Goal: Task Accomplishment & Management: Manage account settings

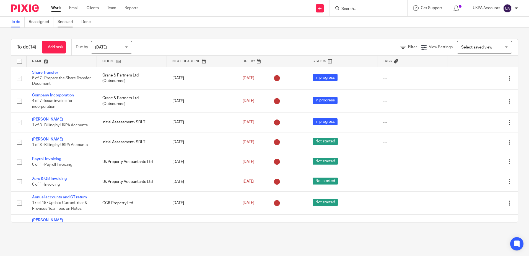
click at [71, 21] on link "Snoozed" at bounding box center [68, 22] width 20 height 11
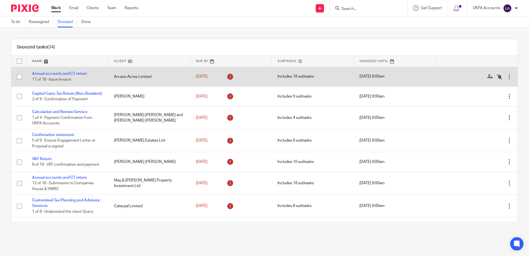
drag, startPoint x: 154, startPoint y: 75, endPoint x: 116, endPoint y: 76, distance: 38.2
click at [116, 76] on td "Arcane Acres Limited" at bounding box center [150, 77] width 82 height 20
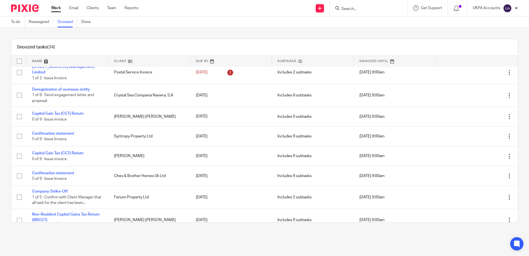
scroll to position [435, 0]
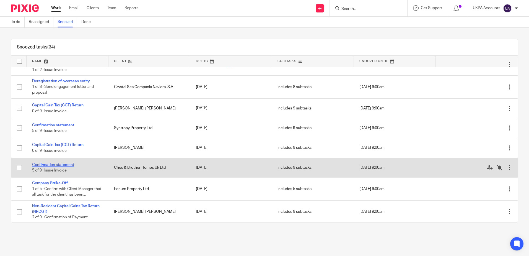
click at [54, 167] on link "Confirmation statement" at bounding box center [53, 165] width 42 height 4
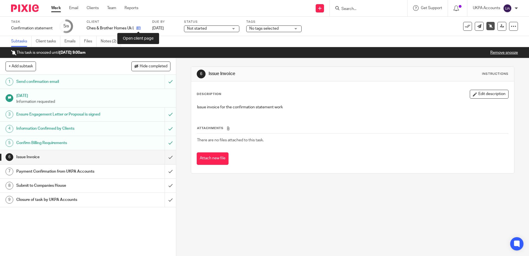
click at [139, 28] on icon at bounding box center [139, 28] width 4 height 4
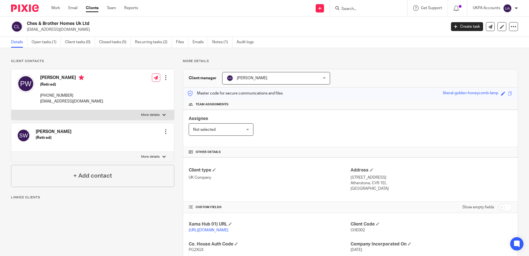
click at [364, 11] on input "Search" at bounding box center [366, 9] width 50 height 5
paste input "[PERSON_NAME]"
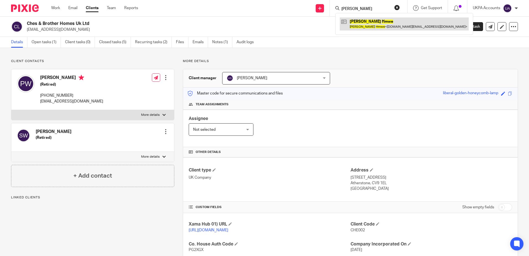
type input "[PERSON_NAME]"
click at [364, 26] on link at bounding box center [404, 23] width 129 height 13
click at [363, 22] on link at bounding box center [404, 23] width 129 height 13
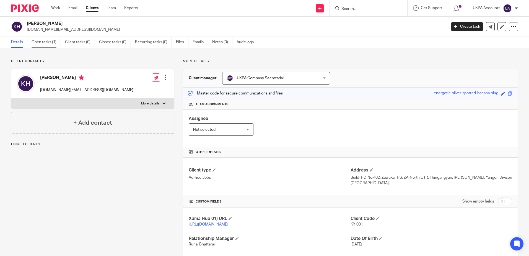
click at [41, 41] on link "Open tasks (1)" at bounding box center [46, 42] width 29 height 11
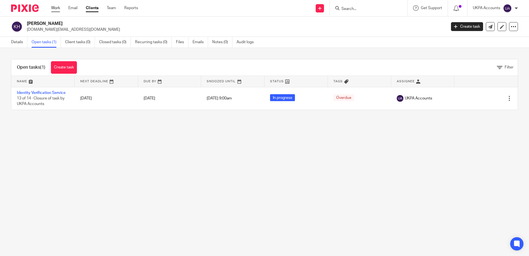
click at [56, 6] on link "Work" at bounding box center [55, 8] width 9 height 6
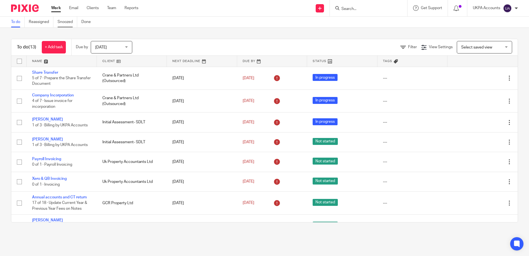
click at [67, 20] on link "Snoozed" at bounding box center [68, 22] width 20 height 11
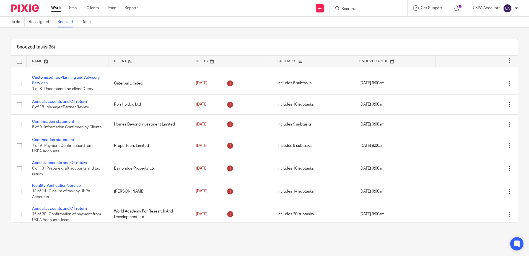
scroll to position [115, 0]
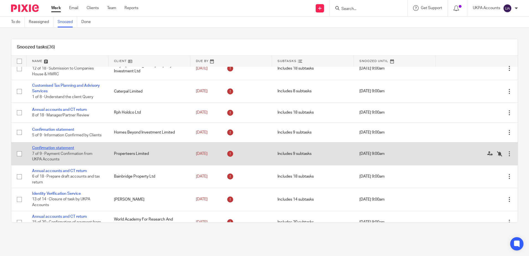
click at [55, 150] on link "Confirmation statement" at bounding box center [53, 148] width 42 height 4
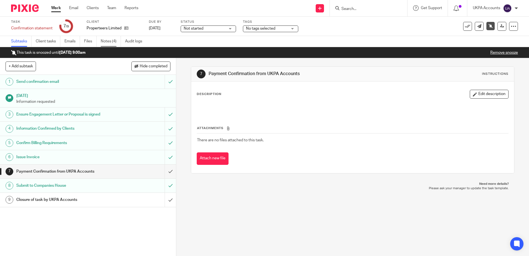
click at [108, 41] on link "Notes (4)" at bounding box center [111, 41] width 20 height 11
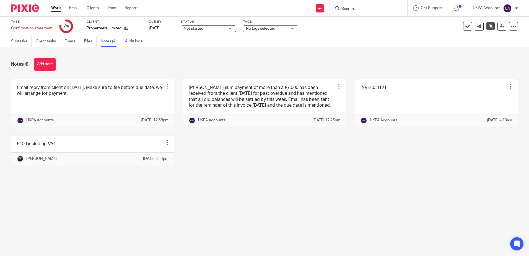
click at [53, 7] on link "Work" at bounding box center [56, 8] width 10 height 6
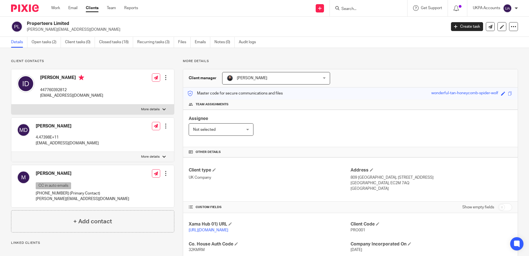
drag, startPoint x: 74, startPoint y: 24, endPoint x: 27, endPoint y: 25, distance: 47.4
click at [27, 25] on h2 "Properteers Limited" at bounding box center [193, 24] width 333 height 6
copy h2 "Properteers Limited"
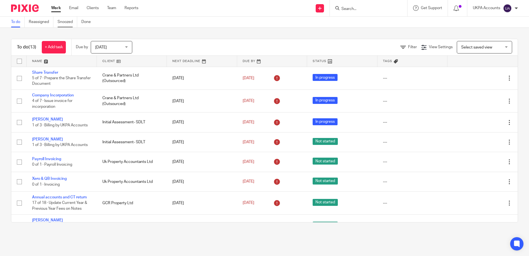
click at [62, 22] on link "Snoozed" at bounding box center [68, 22] width 20 height 11
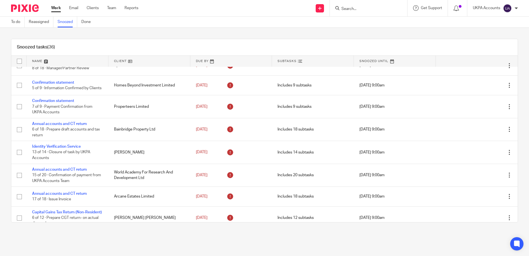
scroll to position [166, 0]
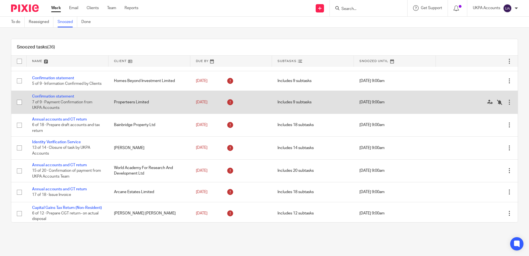
drag, startPoint x: 155, startPoint y: 107, endPoint x: 115, endPoint y: 108, distance: 40.2
click at [121, 108] on td "Properteers Limited" at bounding box center [150, 102] width 82 height 23
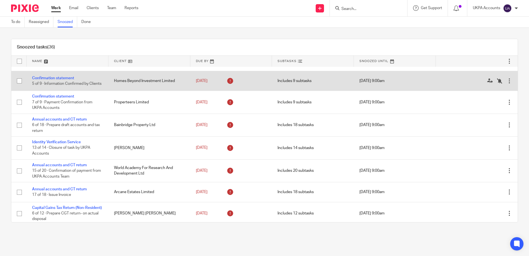
drag, startPoint x: 128, startPoint y: 88, endPoint x: 57, endPoint y: 84, distance: 71.8
drag, startPoint x: 57, startPoint y: 84, endPoint x: 216, endPoint y: 83, distance: 159.5
click at [216, 83] on link "11 Sep 2025" at bounding box center [208, 81] width 25 height 6
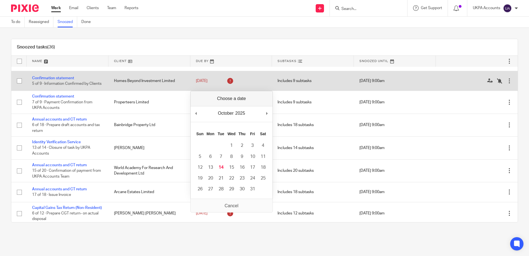
click at [164, 85] on td "Homes Beyond Investment Limited" at bounding box center [150, 81] width 82 height 20
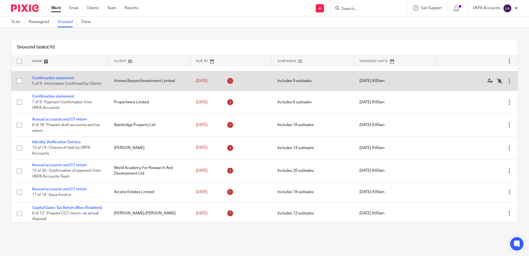
click at [50, 86] on span "5 of 9 · Information Confirmed by Clients" at bounding box center [67, 84] width 70 height 4
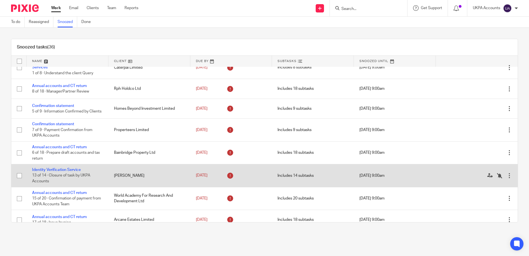
scroll to position [111, 0]
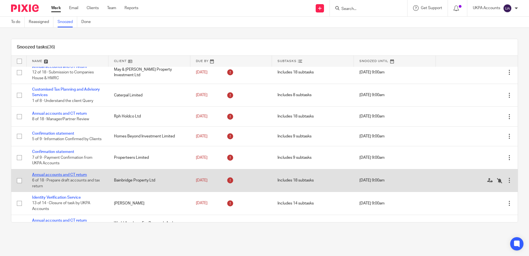
click at [56, 177] on link "Annual accounts and CT return" at bounding box center [59, 175] width 55 height 4
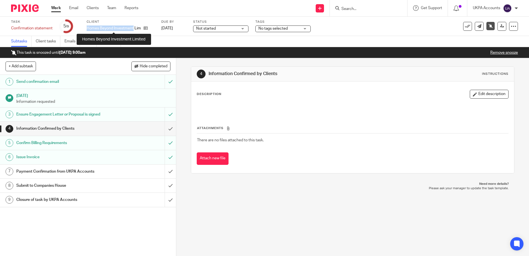
drag, startPoint x: 87, startPoint y: 26, endPoint x: 133, endPoint y: 30, distance: 46.4
click at [133, 30] on p "Homes Beyond Investment Limited" at bounding box center [114, 28] width 54 height 6
copy p "Homes Beyond Investment"
click at [112, 40] on link "Notes (3)" at bounding box center [111, 41] width 20 height 11
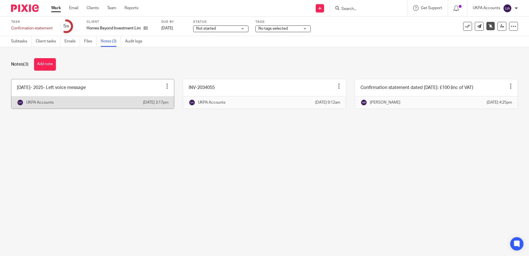
click at [164, 86] on div at bounding box center [167, 86] width 6 height 6
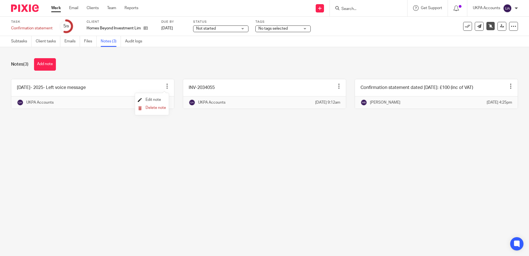
click at [157, 99] on span "Edit note" at bounding box center [154, 100] width 16 height 4
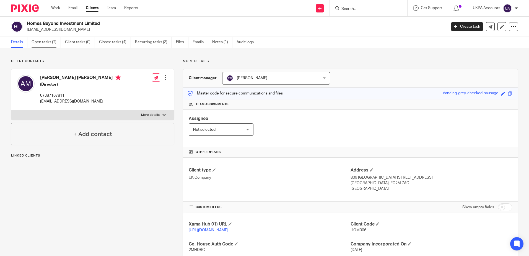
click at [48, 43] on link "Open tasks (2)" at bounding box center [46, 42] width 29 height 11
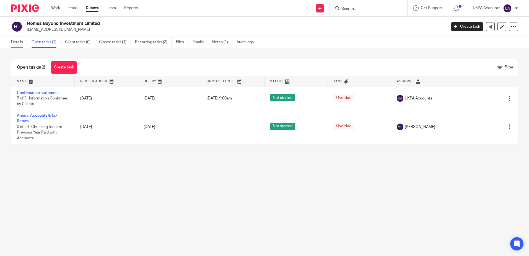
click at [19, 43] on link "Details" at bounding box center [19, 42] width 16 height 11
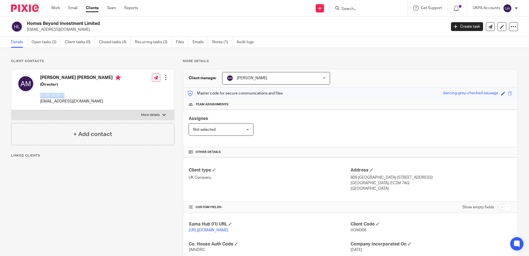
drag, startPoint x: 70, startPoint y: 94, endPoint x: 40, endPoint y: 94, distance: 29.6
click at [40, 94] on p "07387167811" at bounding box center [80, 96] width 81 height 6
copy p "07387167811"
click at [91, 230] on div "Client contacts Andre Dwayne Mcclymont (Director) 07387167811 innovationbuilder…" at bounding box center [88, 200] width 172 height 282
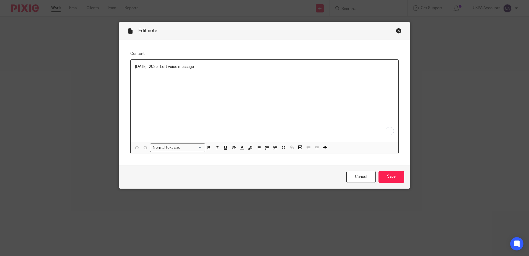
click at [208, 67] on p "29th Sep- 2025- Left voice message" at bounding box center [264, 67] width 259 height 6
click at [391, 177] on input "Save" at bounding box center [392, 177] width 26 height 12
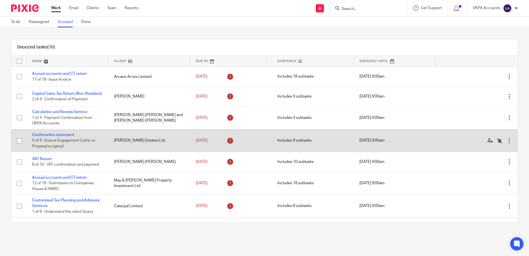
drag, startPoint x: 153, startPoint y: 77, endPoint x: 156, endPoint y: 138, distance: 60.7
click at [115, 78] on td "Arcane Acres Limited" at bounding box center [150, 77] width 82 height 20
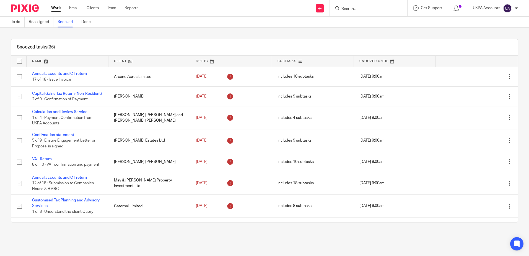
click at [353, 31] on div "Snoozed tasks (36) Name Client Due By Subtasks Snoozed Until Annual accounts an…" at bounding box center [264, 131] width 529 height 206
click at [293, 231] on div "Snoozed tasks (36) Name Client Due By Subtasks Snoozed Until Annual accounts an…" at bounding box center [264, 131] width 529 height 206
click at [370, 238] on main "To do Reassigned Snoozed Done Snoozed tasks (36) Name Client Due By Subtasks Sn…" at bounding box center [264, 128] width 529 height 256
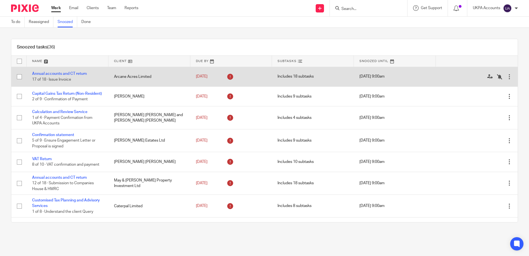
click at [66, 71] on td "Annual accounts and CT return 17 of 18 · Issue Invoice" at bounding box center [68, 77] width 82 height 20
click at [68, 73] on link "Annual accounts and CT return" at bounding box center [59, 74] width 55 height 4
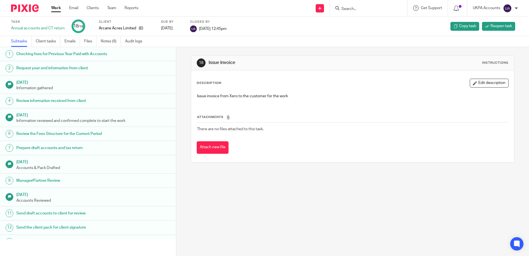
click at [56, 7] on link "Work" at bounding box center [56, 8] width 10 height 6
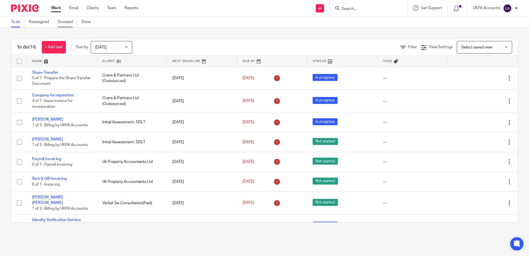
click at [65, 22] on link "Snoozed" at bounding box center [68, 22] width 20 height 11
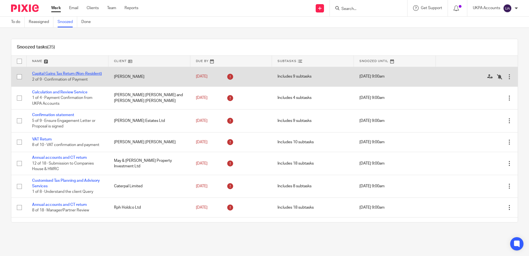
click at [50, 73] on link "Capital Gains Tax Return (Non-Resident)" at bounding box center [67, 74] width 70 height 4
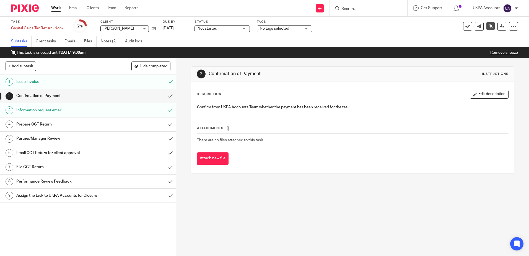
click at [56, 10] on link "Work" at bounding box center [56, 8] width 10 height 6
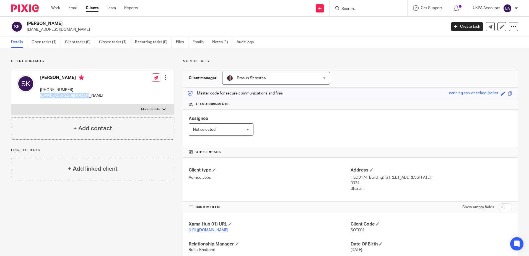
drag, startPoint x: 89, startPoint y: 99, endPoint x: 38, endPoint y: 99, distance: 50.4
click at [38, 99] on div "Sotirios Korologos +966532859136 sotiriskor@hotmail.com Edit contact Create cli…" at bounding box center [92, 86] width 163 height 35
copy p "sotiriskor@hotmail.com"
click at [48, 44] on link "Open tasks (1)" at bounding box center [46, 42] width 29 height 11
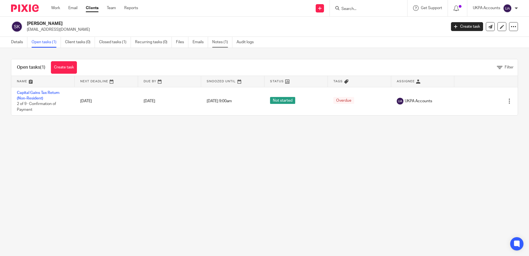
click at [221, 41] on link "Notes (1)" at bounding box center [222, 42] width 20 height 11
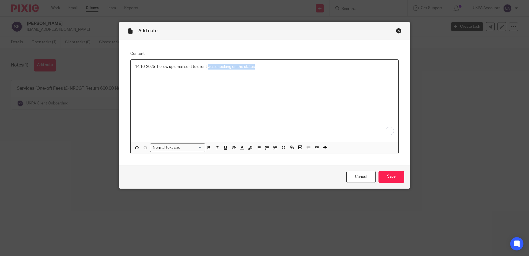
drag, startPoint x: 258, startPoint y: 69, endPoint x: 207, endPoint y: 67, distance: 51.5
click at [207, 67] on p "14.10-2025- Follow up email sent to client was checking on the status" at bounding box center [264, 67] width 259 height 6
click at [391, 178] on input "Save" at bounding box center [392, 177] width 26 height 12
